Goal: Information Seeking & Learning: Learn about a topic

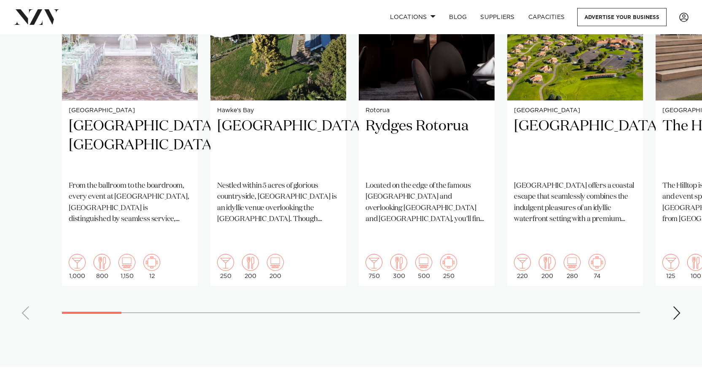
scroll to position [675, 0]
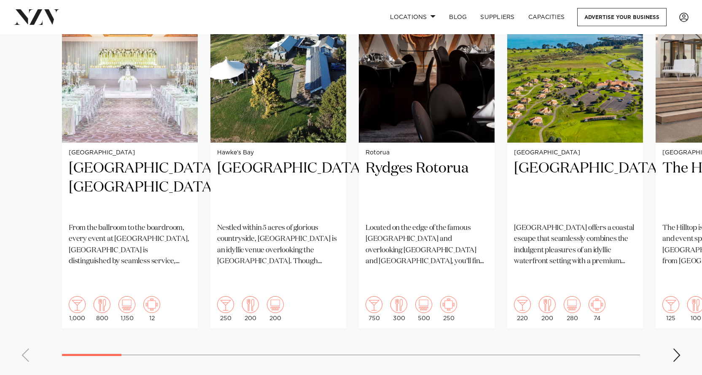
click at [679, 348] on div "Next slide" at bounding box center [677, 354] width 8 height 13
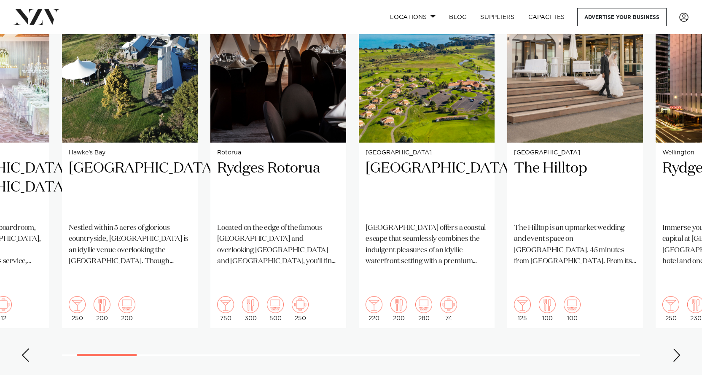
click at [679, 348] on div "Next slide" at bounding box center [677, 354] width 8 height 13
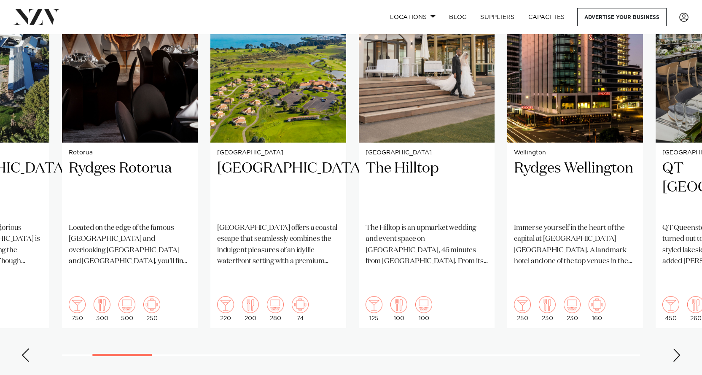
click at [675, 348] on div "Next slide" at bounding box center [677, 354] width 8 height 13
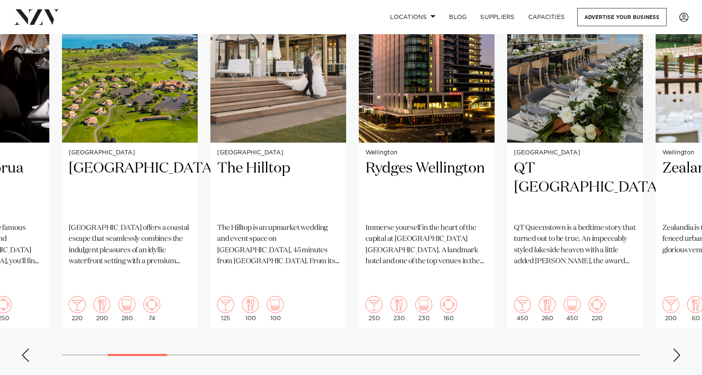
click at [675, 348] on div "Next slide" at bounding box center [677, 354] width 8 height 13
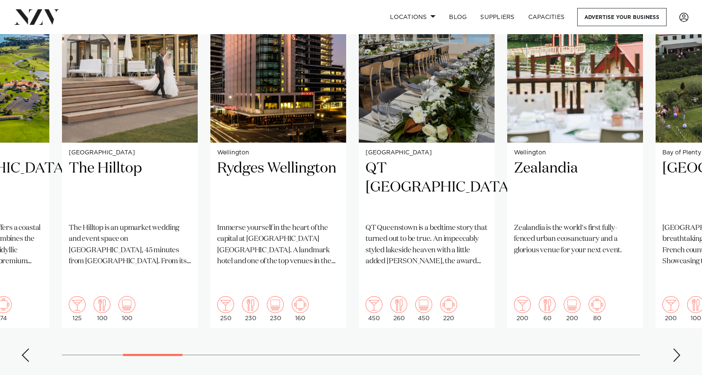
click at [675, 348] on div "Next slide" at bounding box center [677, 354] width 8 height 13
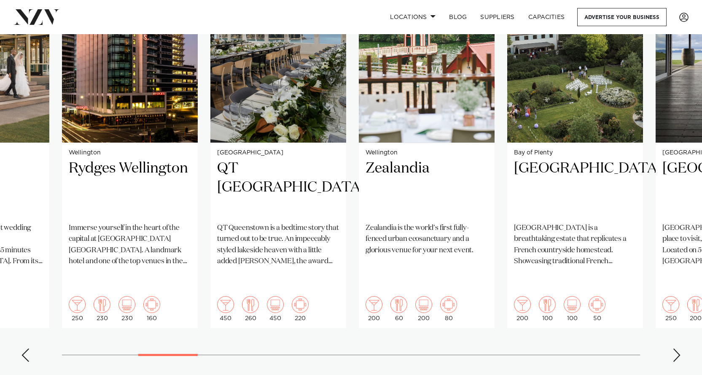
click at [675, 348] on div "Next slide" at bounding box center [677, 354] width 8 height 13
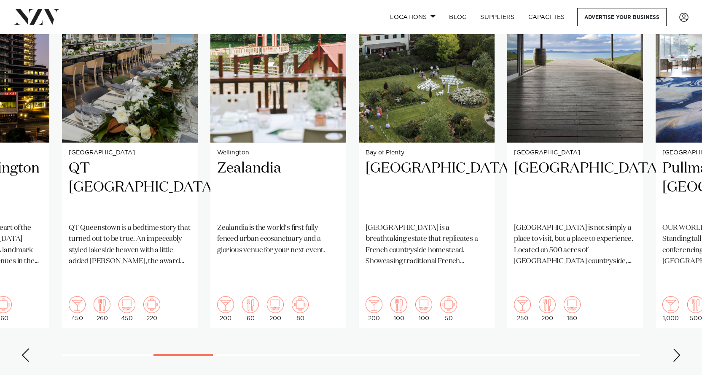
scroll to position [633, 0]
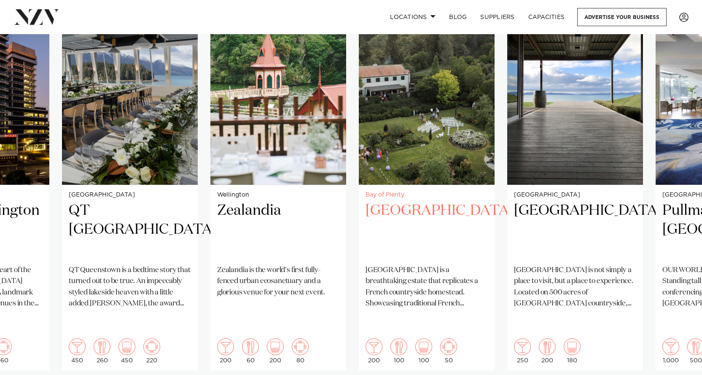
click at [384, 107] on img "9 / 38" at bounding box center [427, 94] width 136 height 182
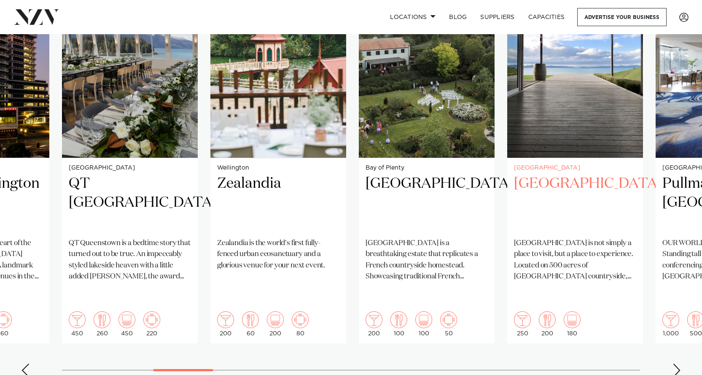
scroll to position [675, 0]
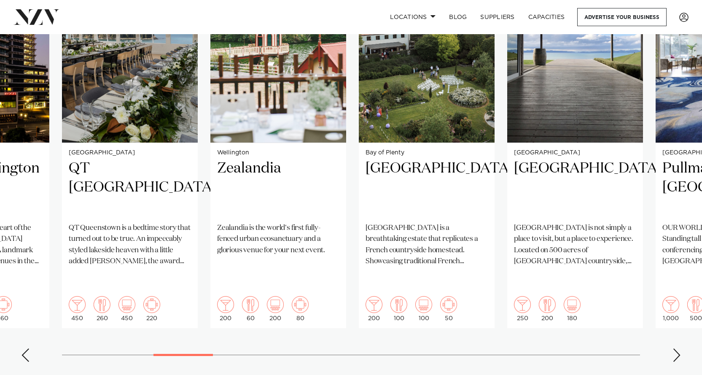
click at [677, 348] on div "Next slide" at bounding box center [677, 354] width 8 height 13
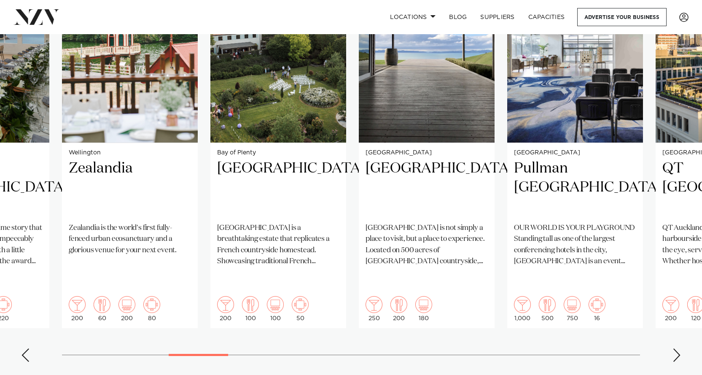
click at [677, 348] on div "Next slide" at bounding box center [677, 354] width 8 height 13
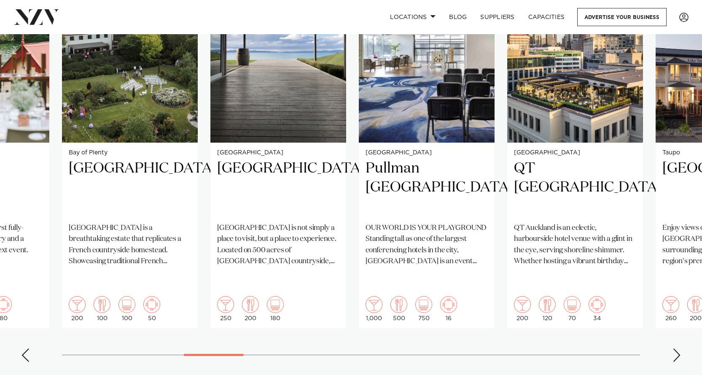
click at [677, 348] on div "Next slide" at bounding box center [677, 354] width 8 height 13
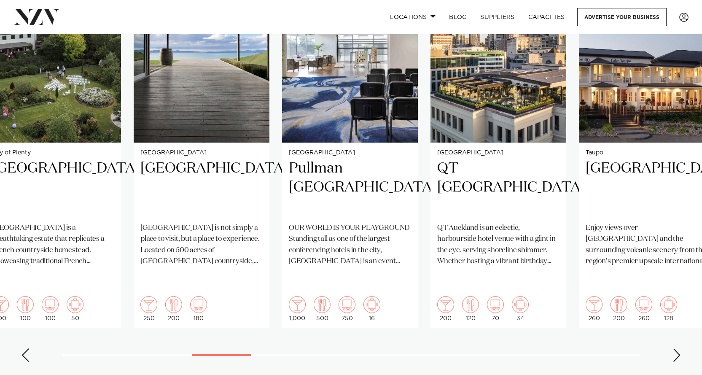
click at [305, 332] on swiper-container "Auckland Cordis, Auckland From the ballroom to the boardroom, every event at Co…" at bounding box center [351, 164] width 702 height 408
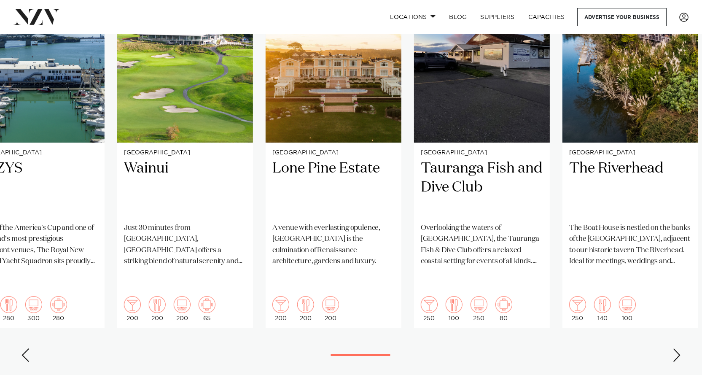
click at [379, 354] on div at bounding box center [360, 355] width 59 height 2
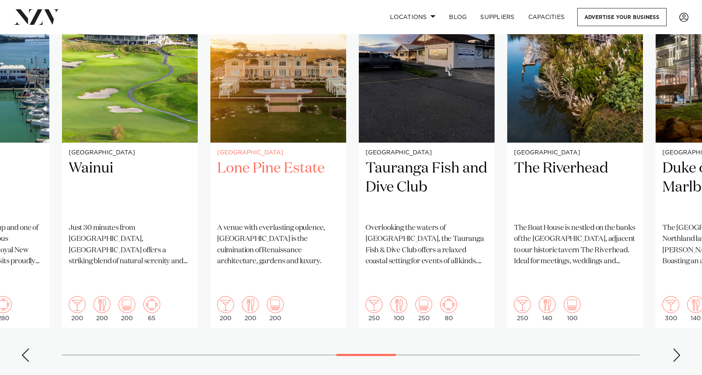
click at [272, 129] on img "20 / 38" at bounding box center [279, 51] width 136 height 182
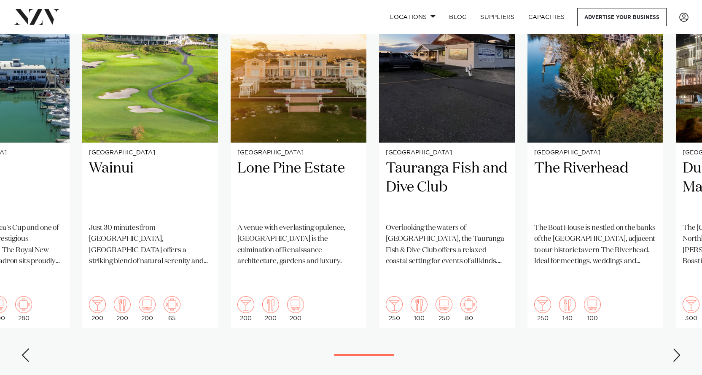
click at [384, 334] on swiper-container "Auckland Cordis, Auckland From the ballroom to the boardroom, every event at Co…" at bounding box center [351, 164] width 702 height 408
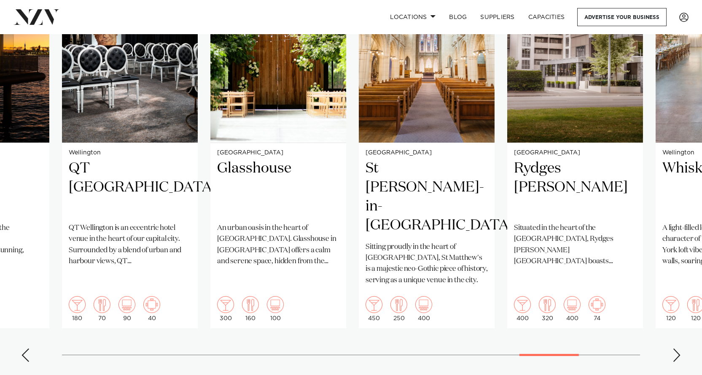
click at [559, 354] on div at bounding box center [549, 355] width 59 height 2
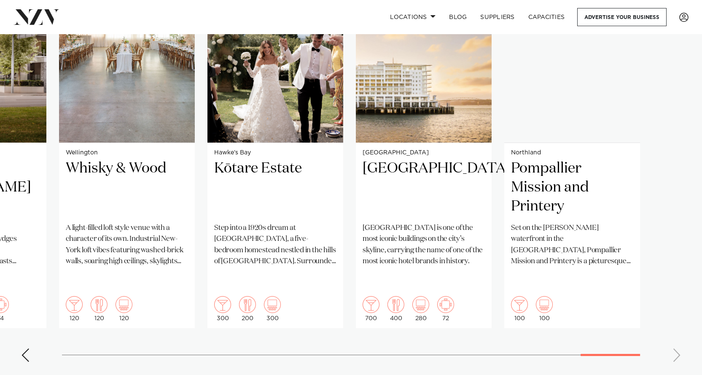
click at [618, 331] on swiper-container "Auckland Cordis, Auckland From the ballroom to the boardroom, every event at Co…" at bounding box center [351, 164] width 702 height 408
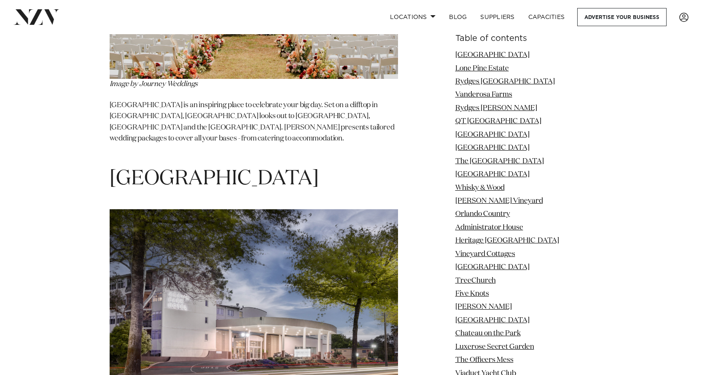
scroll to position [3333, 0]
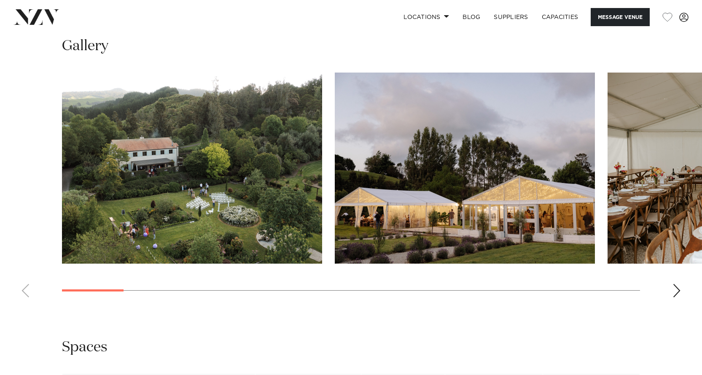
scroll to position [802, 0]
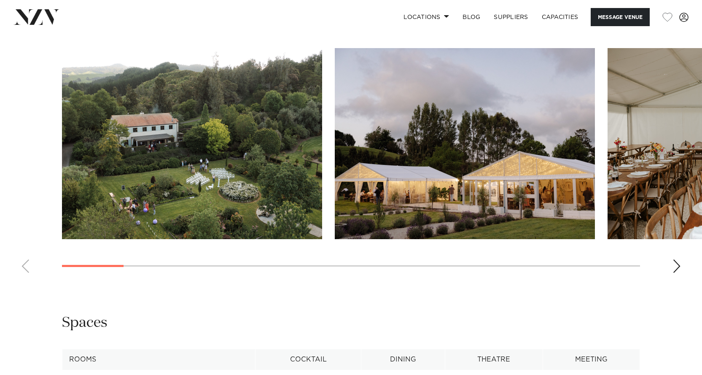
click at [678, 268] on div "Next slide" at bounding box center [677, 265] width 8 height 13
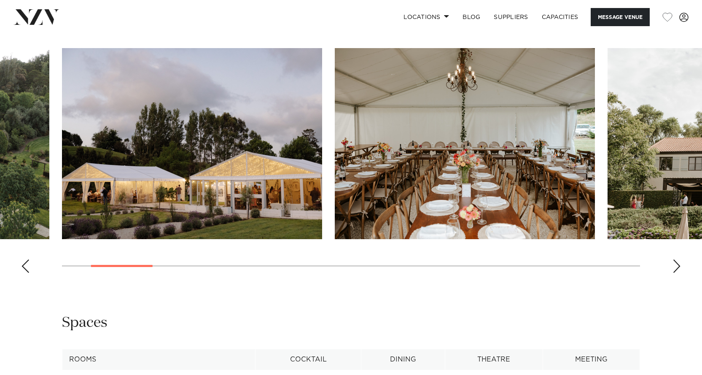
click at [678, 268] on div "Next slide" at bounding box center [677, 265] width 8 height 13
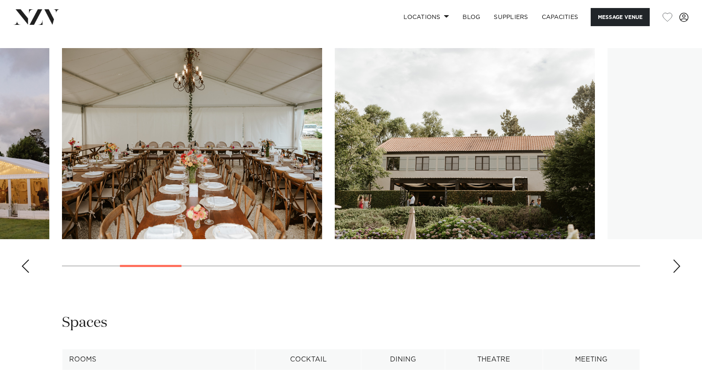
click at [678, 268] on div "Next slide" at bounding box center [677, 265] width 8 height 13
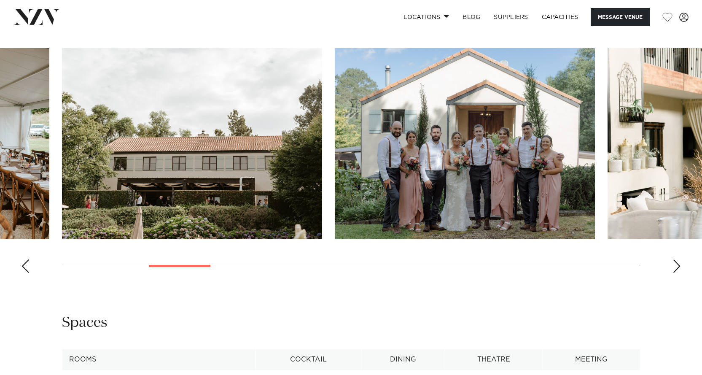
click at [678, 268] on div "Next slide" at bounding box center [677, 265] width 8 height 13
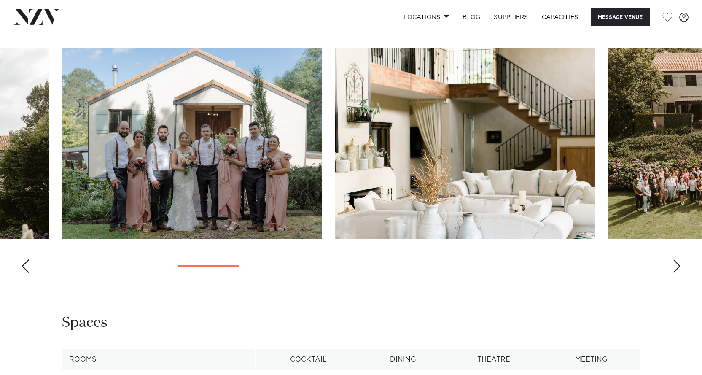
click at [678, 268] on div "Next slide" at bounding box center [677, 265] width 8 height 13
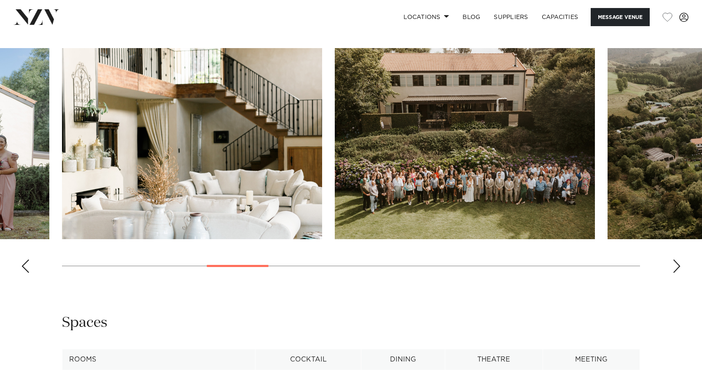
click at [678, 268] on div "Next slide" at bounding box center [677, 265] width 8 height 13
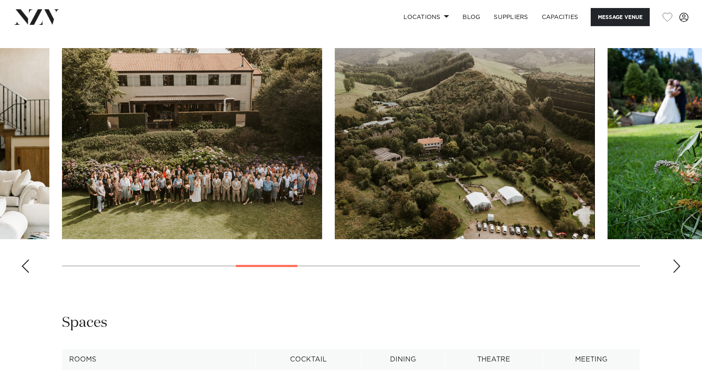
click at [678, 268] on div "Next slide" at bounding box center [677, 265] width 8 height 13
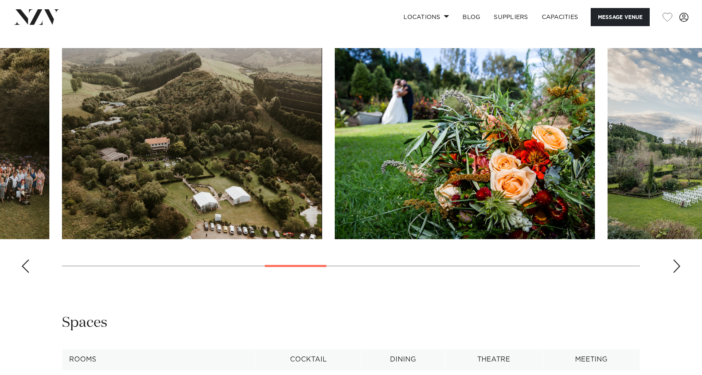
click at [678, 268] on div "Next slide" at bounding box center [677, 265] width 8 height 13
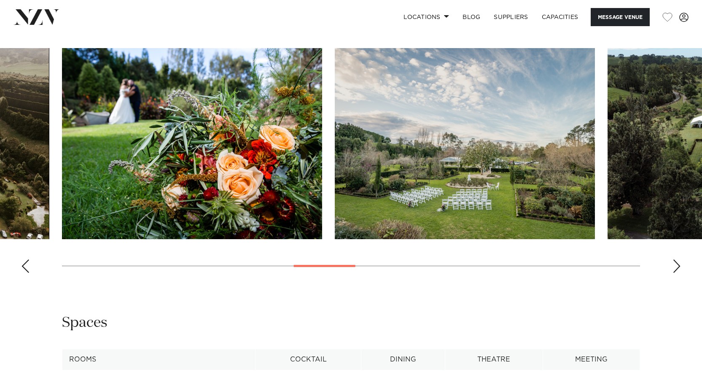
click at [678, 268] on div "Next slide" at bounding box center [677, 265] width 8 height 13
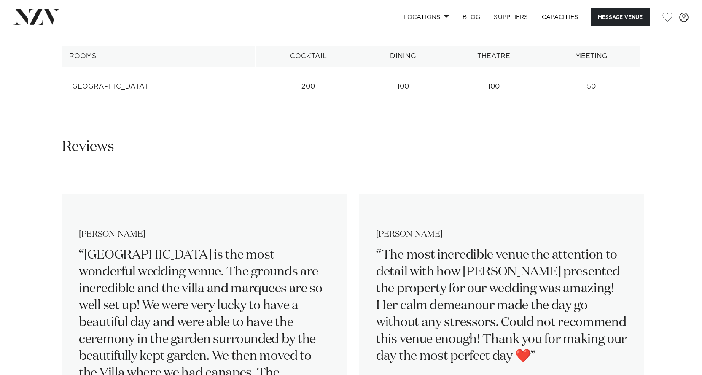
scroll to position [1139, 0]
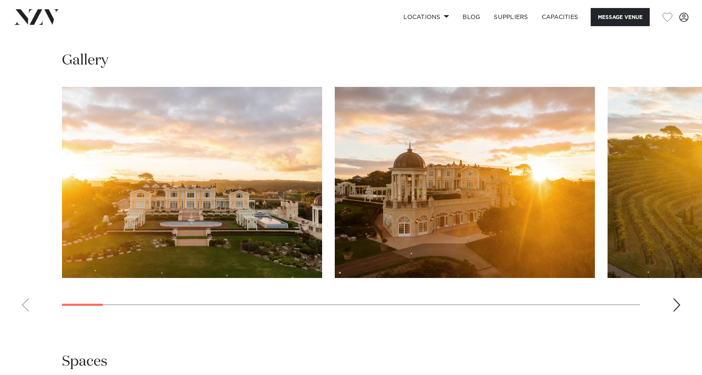
scroll to position [802, 0]
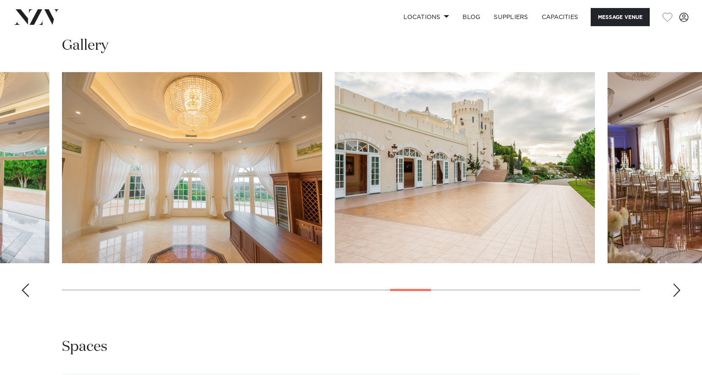
click at [426, 281] on swiper-container at bounding box center [351, 188] width 702 height 232
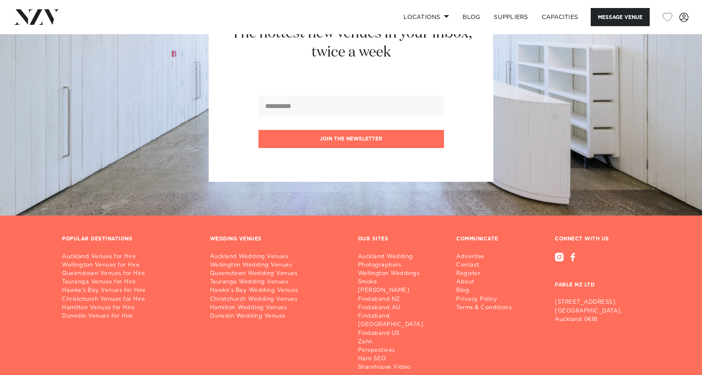
scroll to position [1350, 0]
